Goal: Task Accomplishment & Management: Manage account settings

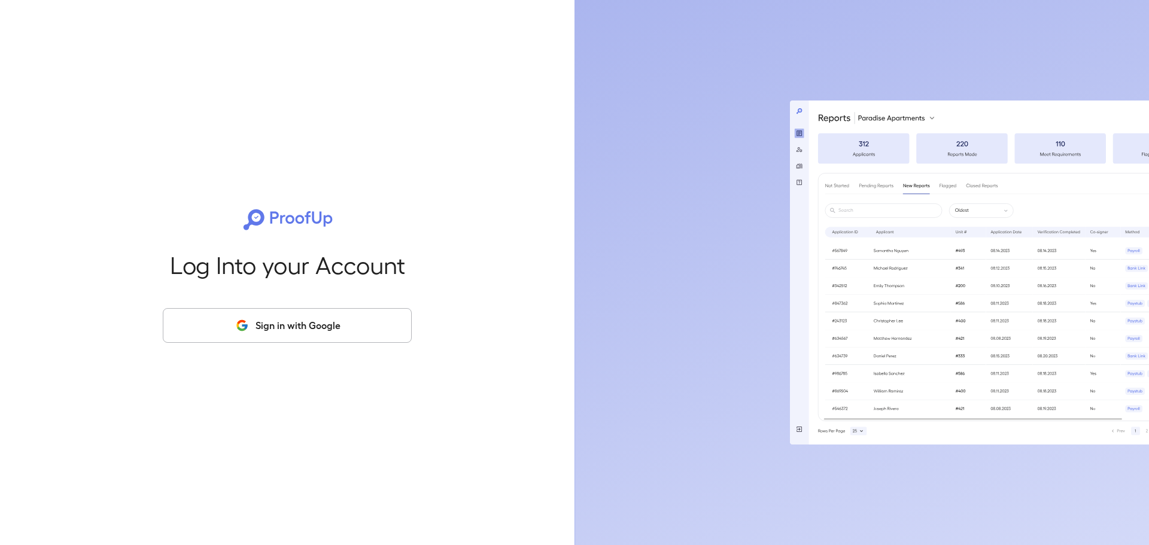
click at [256, 335] on button "Sign in with Google" at bounding box center [287, 325] width 249 height 35
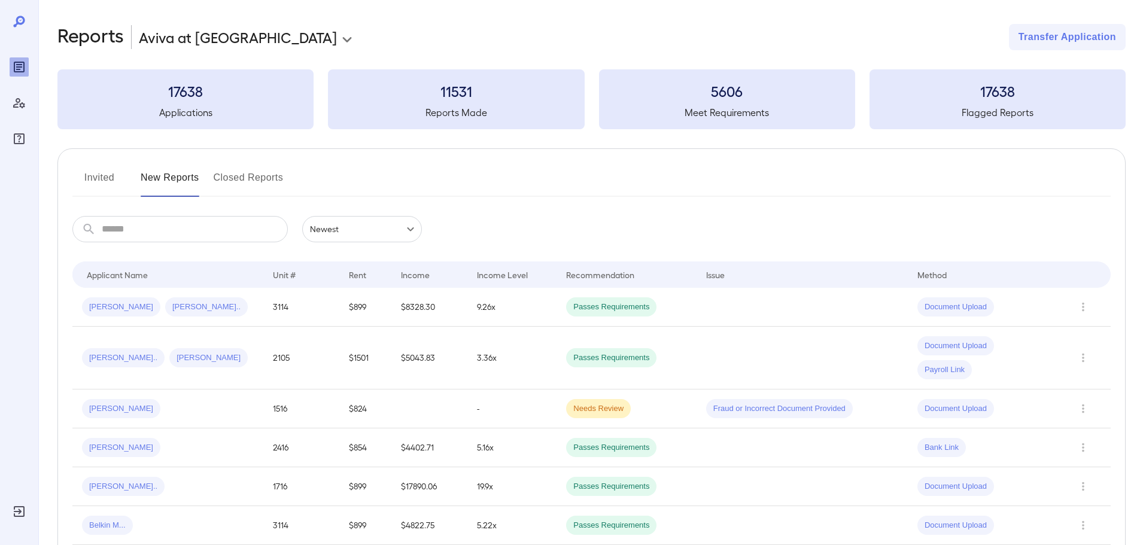
click at [92, 180] on button "Invited" at bounding box center [99, 182] width 54 height 29
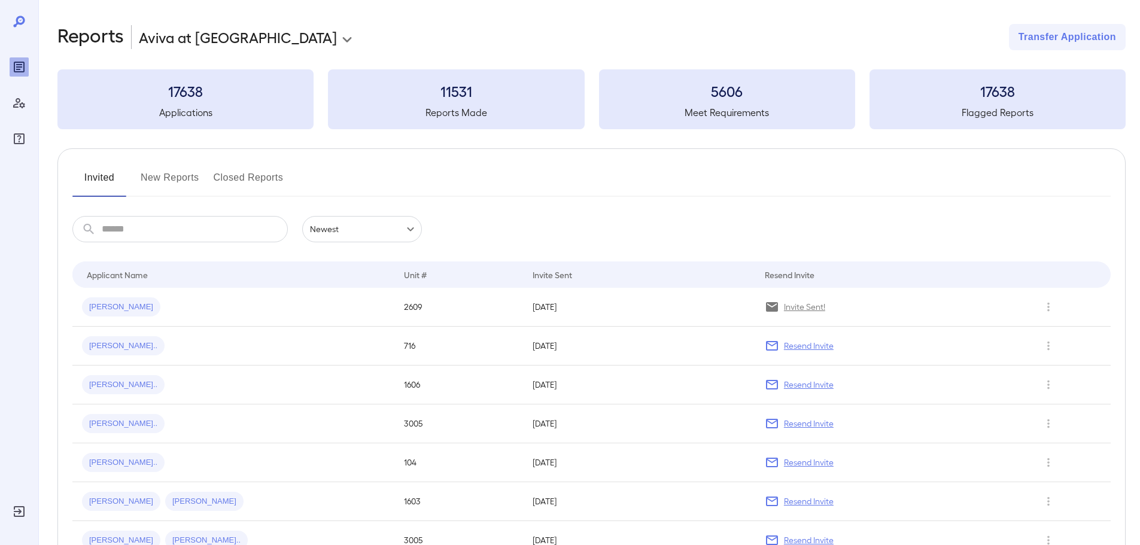
click at [171, 182] on button "New Reports" at bounding box center [170, 182] width 59 height 29
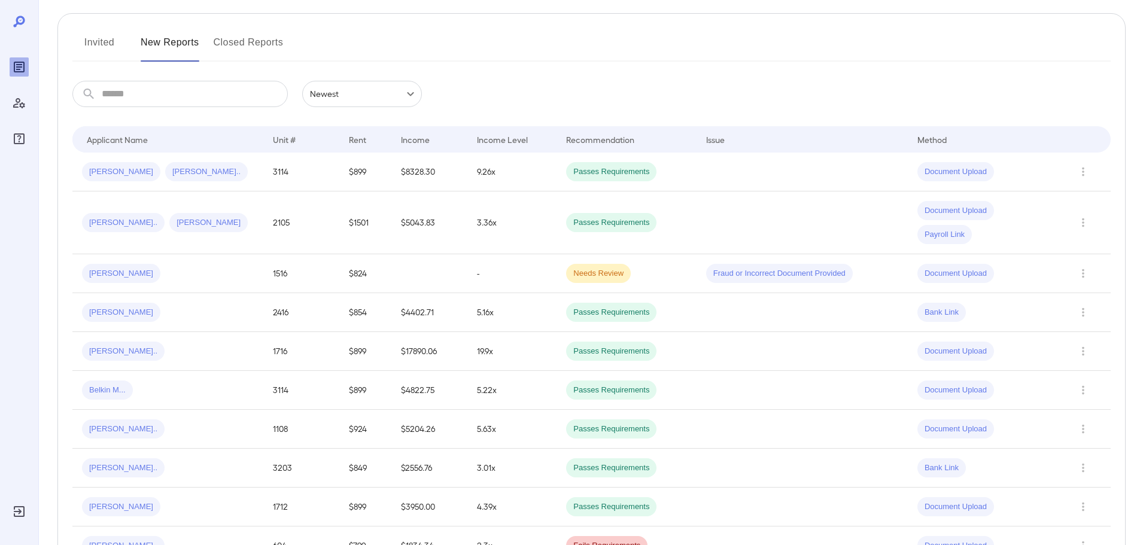
scroll to position [60, 0]
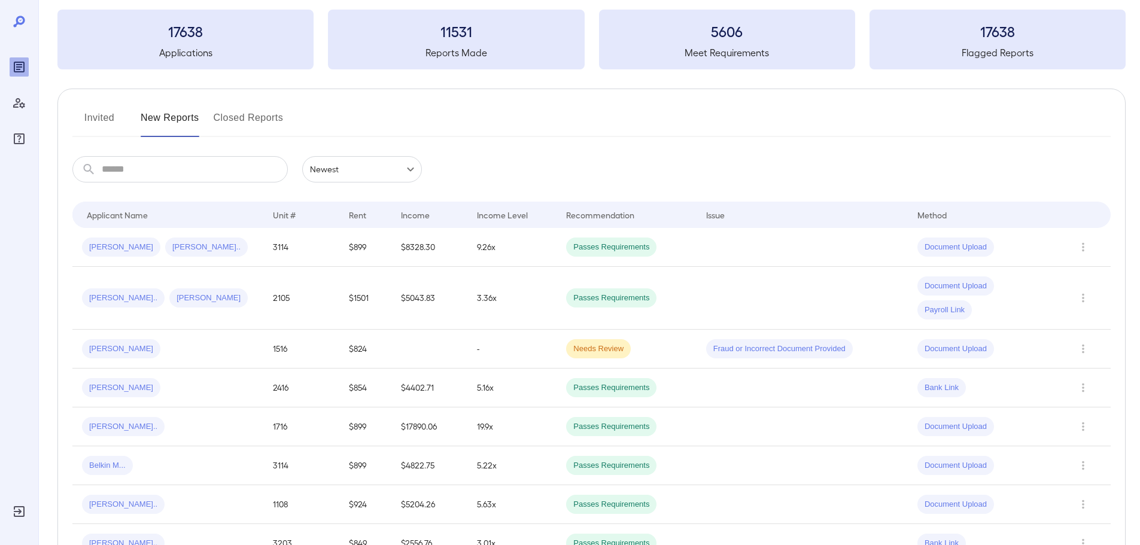
click at [112, 112] on button "Invited" at bounding box center [99, 122] width 54 height 29
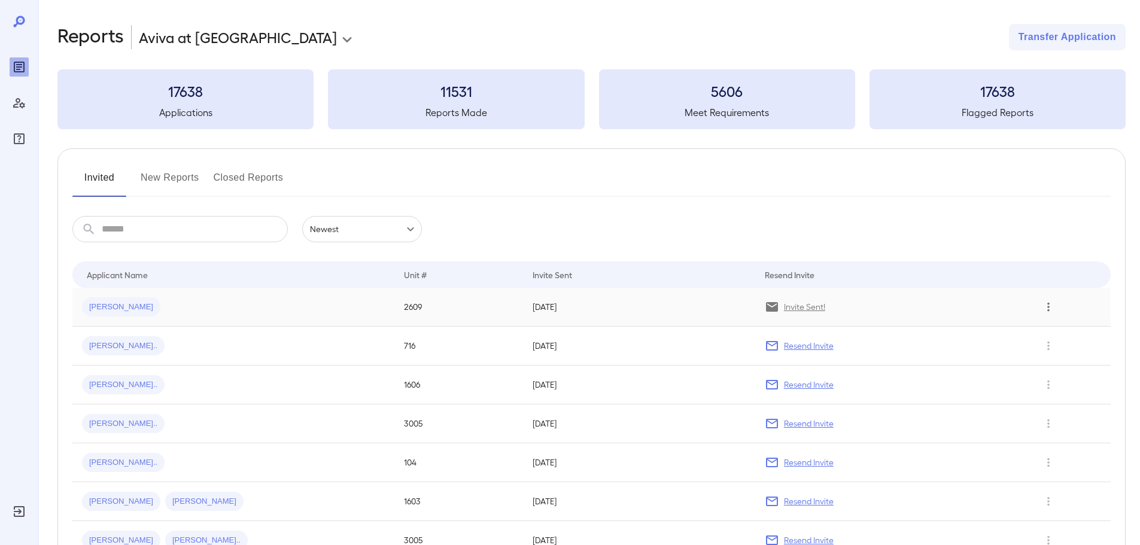
click at [1049, 306] on icon "Row Actions" at bounding box center [1048, 307] width 13 height 14
click at [966, 306] on div at bounding box center [570, 272] width 1140 height 545
click at [112, 309] on span "[PERSON_NAME]" at bounding box center [121, 307] width 78 height 11
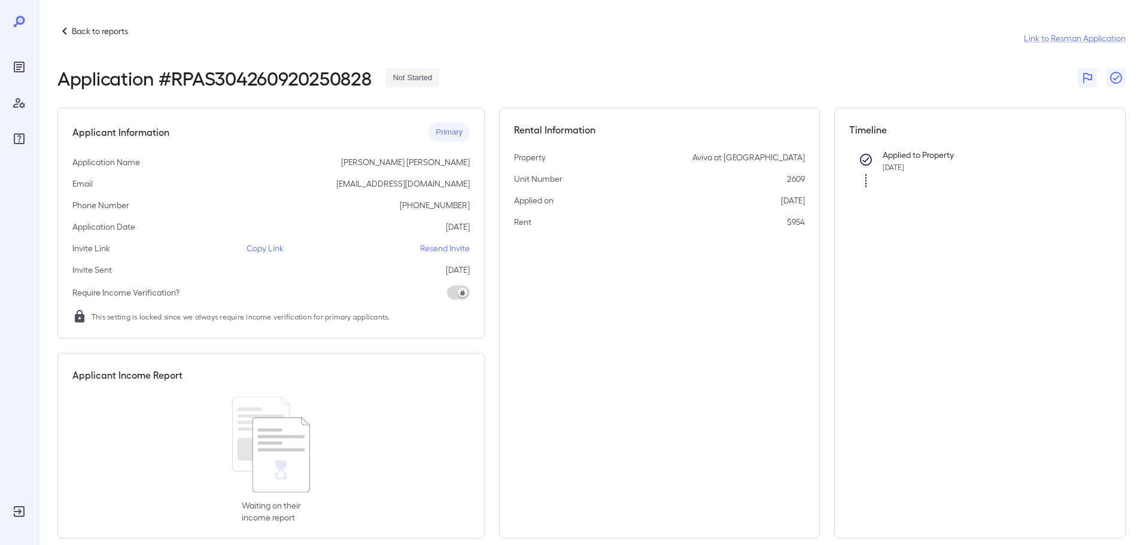
click at [265, 249] on p "Copy Link" at bounding box center [265, 248] width 37 height 12
click at [97, 29] on p "Back to reports" at bounding box center [100, 31] width 56 height 12
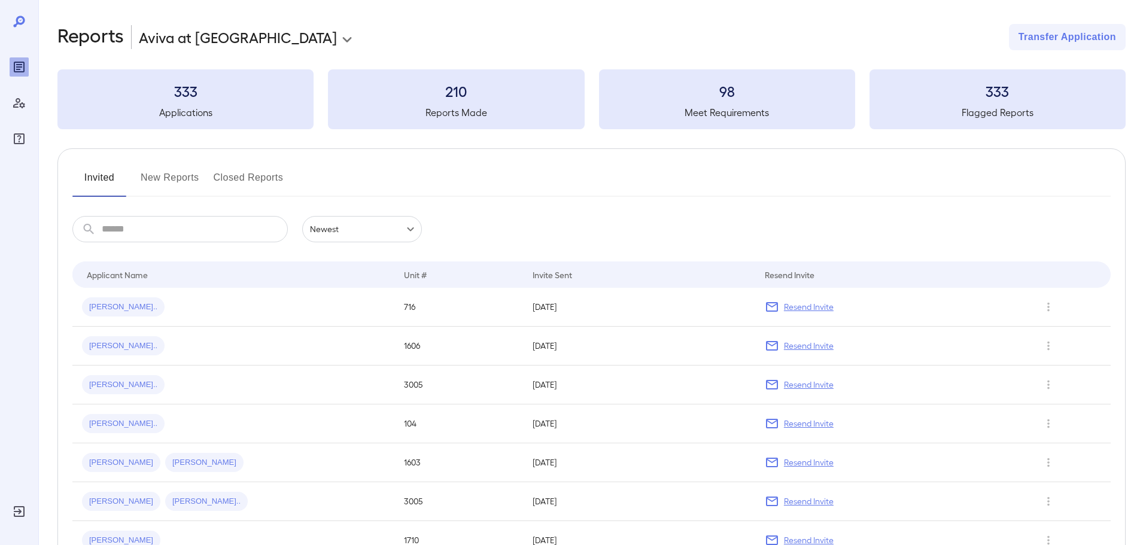
click at [183, 183] on button "New Reports" at bounding box center [170, 182] width 59 height 29
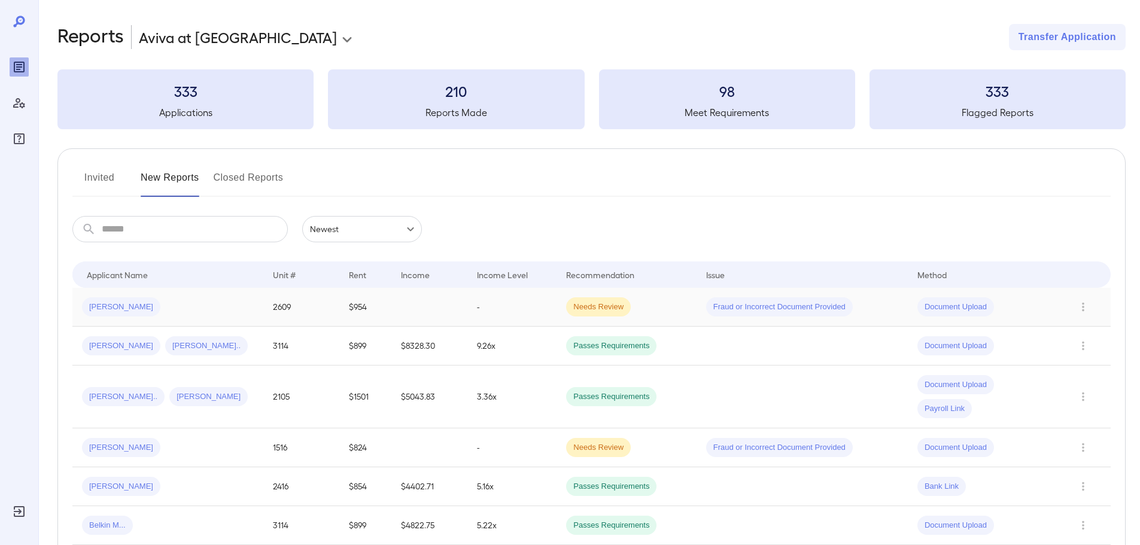
click at [175, 313] on div "[PERSON_NAME]" at bounding box center [168, 307] width 172 height 19
